Goal: Transaction & Acquisition: Purchase product/service

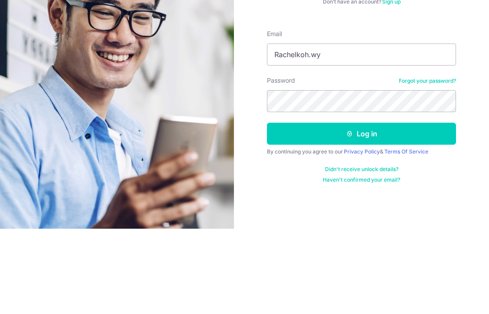
type input "[EMAIL_ADDRESS][DOMAIN_NAME]"
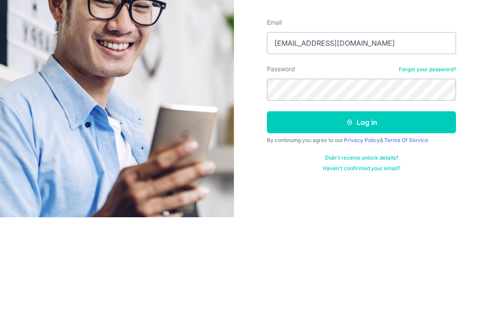
click at [415, 208] on button "Log in" at bounding box center [361, 219] width 189 height 22
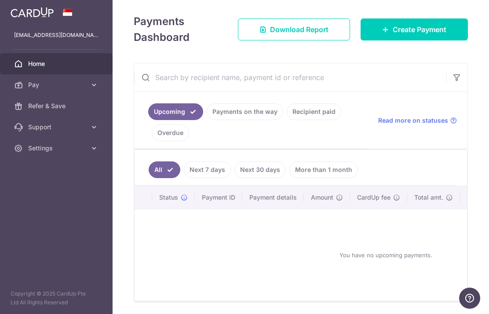
scroll to position [116, 0]
click at [444, 35] on span "Create Payment" at bounding box center [420, 30] width 54 height 11
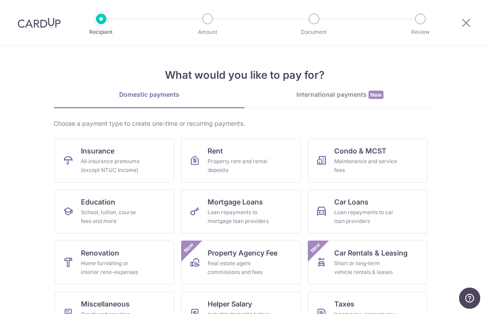
click at [104, 207] on span "Education" at bounding box center [98, 202] width 34 height 11
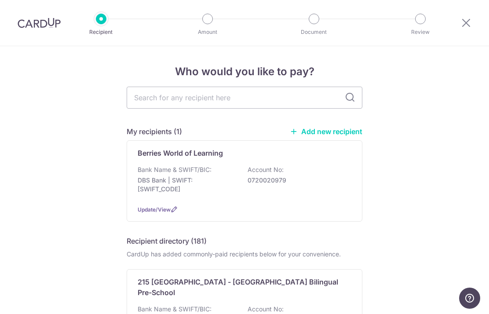
click at [150, 188] on p "DBS Bank | SWIFT: DBSSSGSGXXX" at bounding box center [187, 185] width 99 height 18
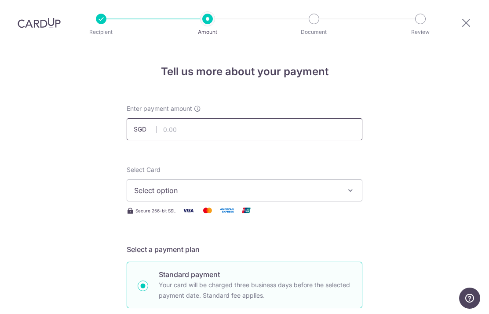
click at [336, 122] on input "text" at bounding box center [245, 129] width 236 height 22
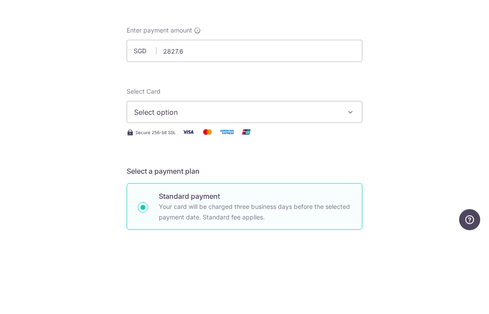
type input "2,827.60"
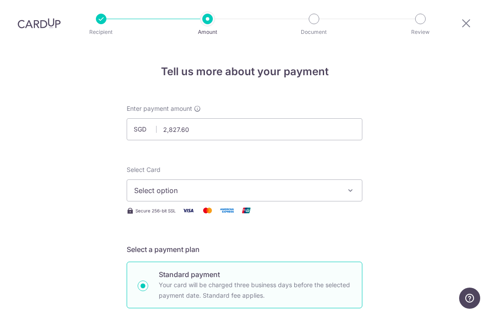
click at [144, 185] on span "Select option" at bounding box center [236, 190] width 205 height 11
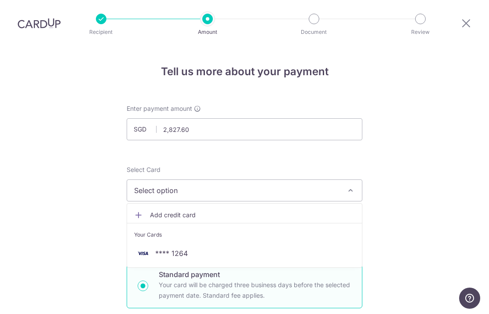
click at [334, 248] on span "**** 1264" at bounding box center [244, 253] width 221 height 11
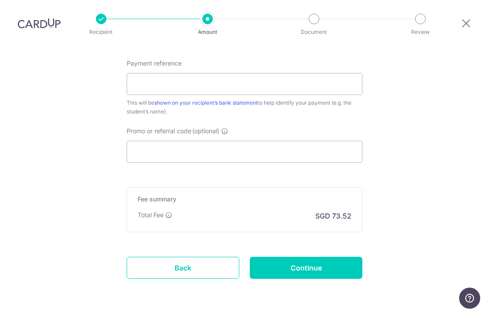
scroll to position [496, 0]
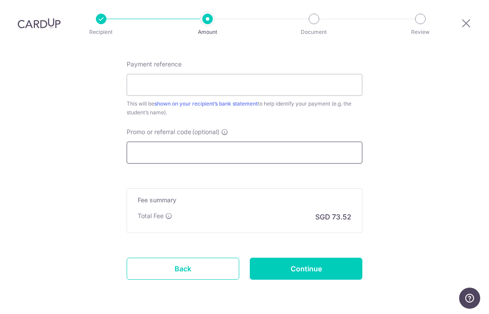
click at [141, 142] on input "Promo or referral code (optional)" at bounding box center [245, 153] width 236 height 22
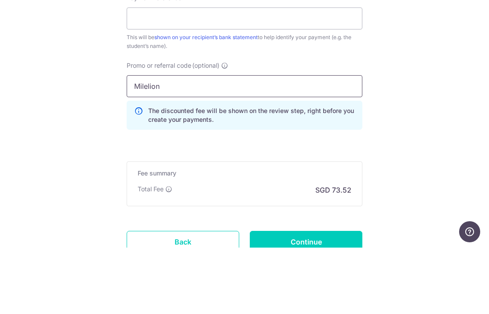
type input "Milelion"
click button "Add Card" at bounding box center [0, 0] width 0 height 0
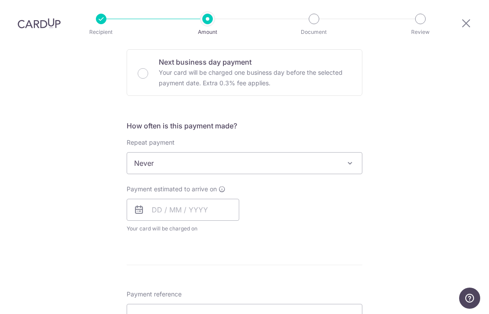
scroll to position [265, 0]
click at [183, 200] on input "text" at bounding box center [183, 211] width 113 height 22
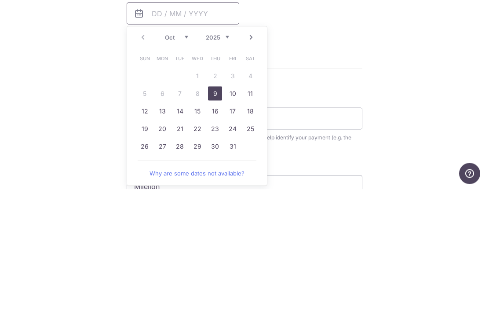
scroll to position [344, 0]
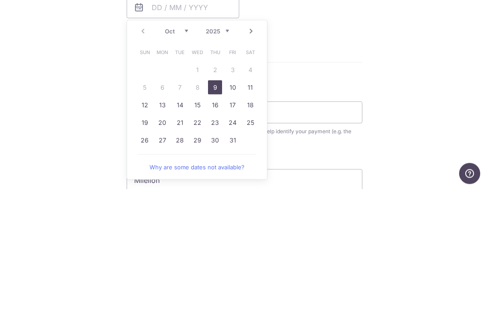
click at [164, 223] on link "13" at bounding box center [162, 230] width 14 height 14
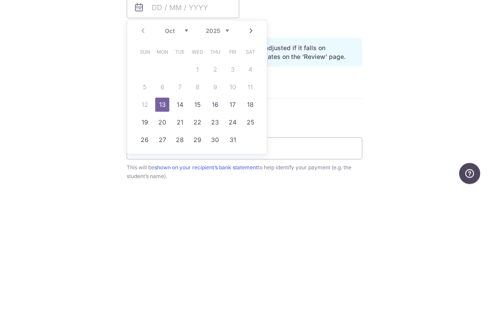
type input "[DATE]"
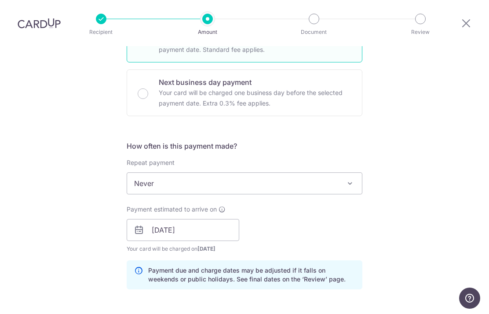
scroll to position [247, 0]
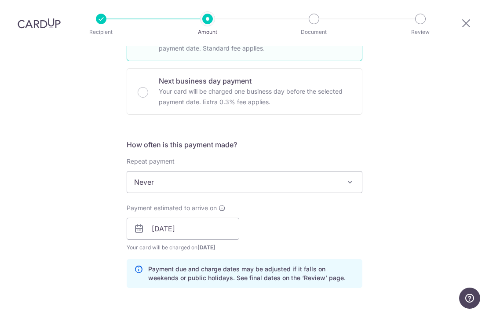
click at [415, 222] on div "Tell us more about your payment Enter payment amount SGD 2,827.60 2827.60 Selec…" at bounding box center [244, 234] width 489 height 871
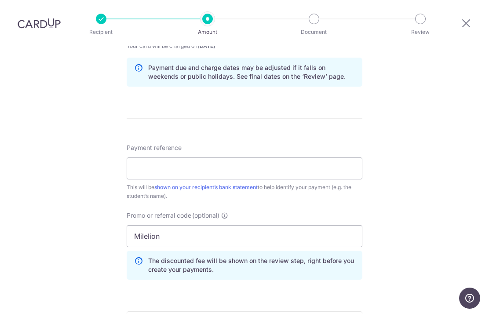
scroll to position [474, 0]
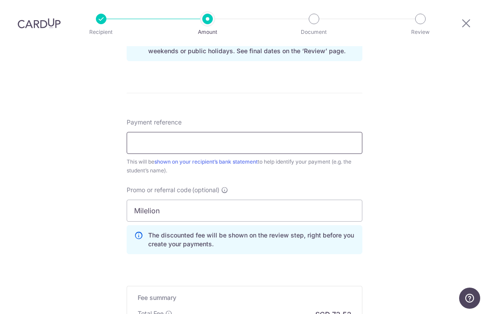
click at [143, 132] on input "Payment reference" at bounding box center [245, 143] width 236 height 22
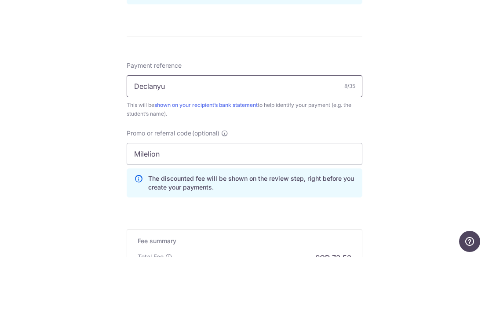
type input "Declanyu"
click at [76, 69] on div "Tell us more about your payment Enter payment amount SGD 2,827.60 2827.60 Selec…" at bounding box center [244, 7] width 489 height 871
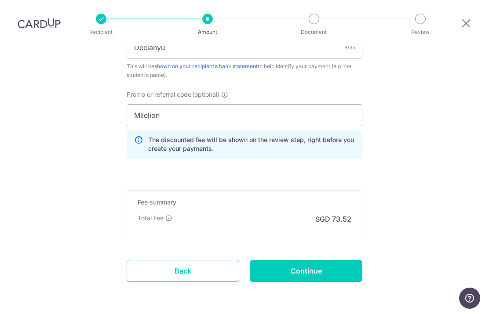
scroll to position [569, 0]
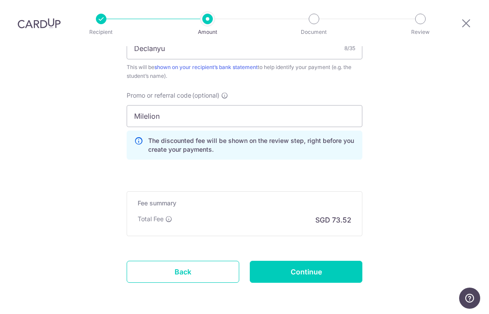
click at [356, 261] on input "Continue" at bounding box center [306, 272] width 113 height 22
